Goal: Task Accomplishment & Management: Complete application form

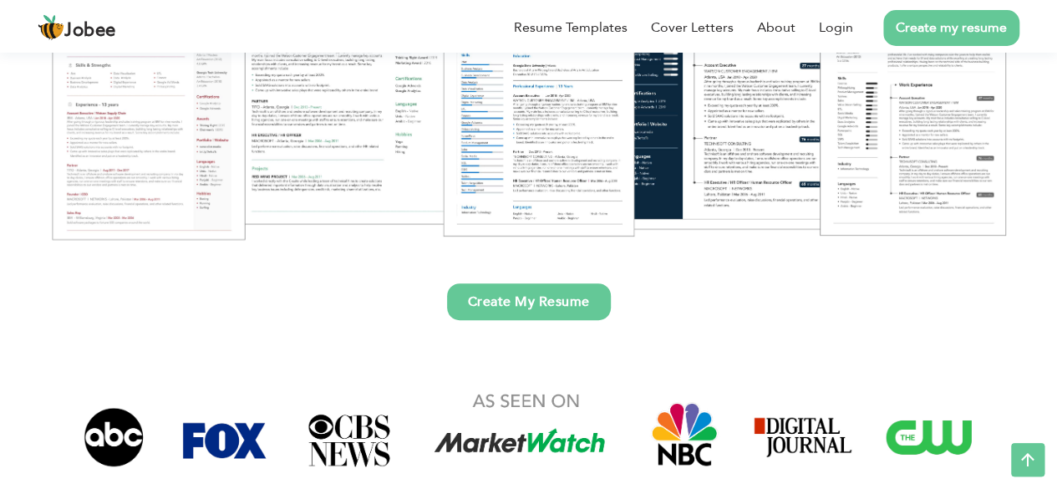
scroll to position [322, 0]
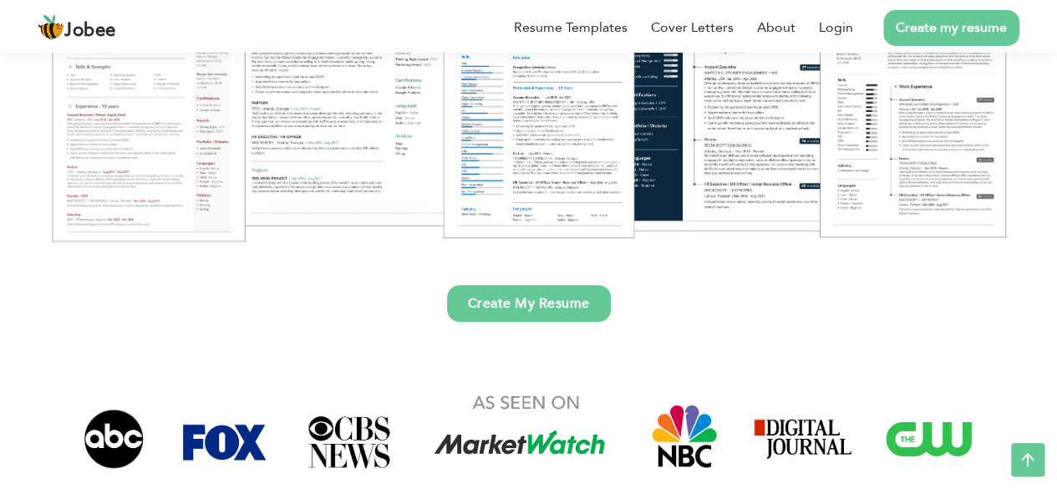
click at [510, 294] on link "Create My Resume" at bounding box center [529, 303] width 164 height 37
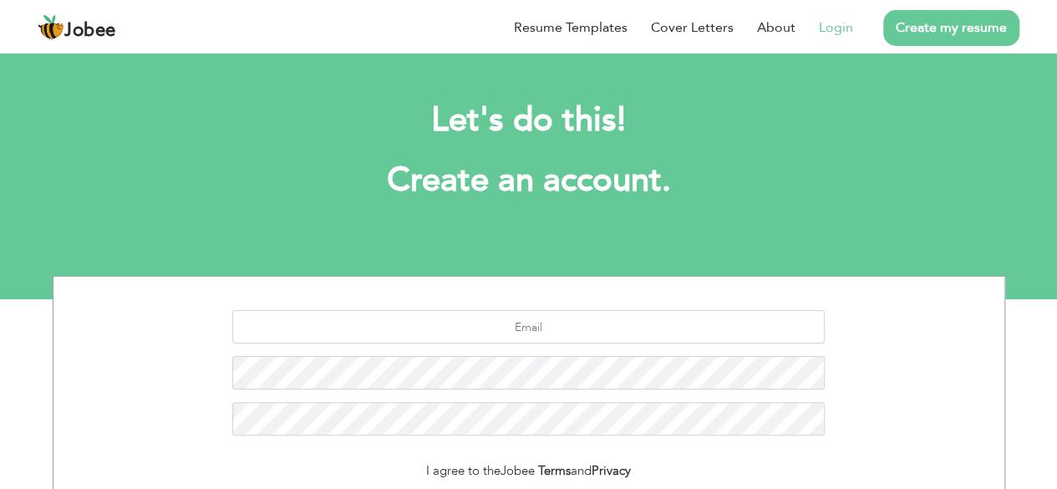
click at [840, 27] on link "Login" at bounding box center [836, 28] width 34 height 20
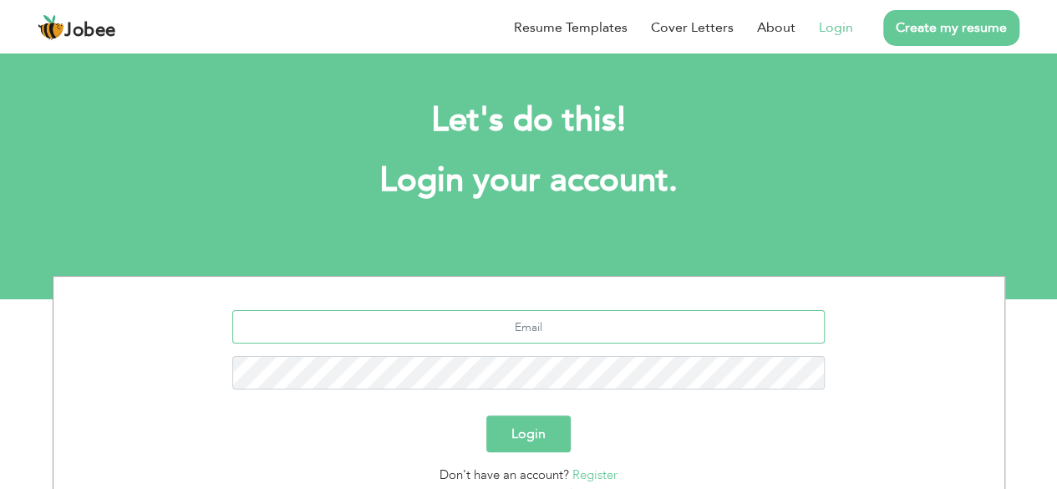
click at [509, 327] on input "text" at bounding box center [528, 326] width 592 height 33
type input "afsha786afshan@gmail.com"
click at [937, 28] on link "Create my resume" at bounding box center [951, 28] width 136 height 36
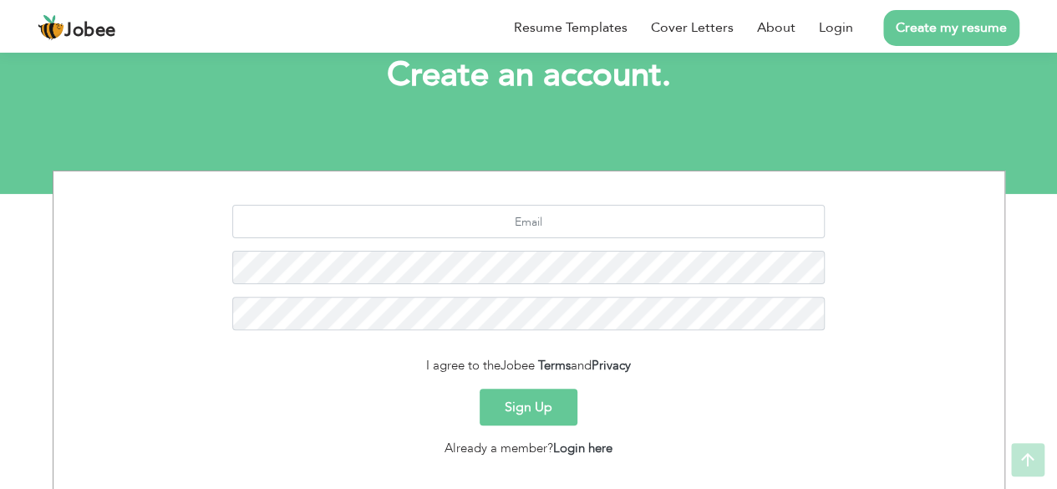
scroll to position [122, 0]
